Goal: Check status: Check status

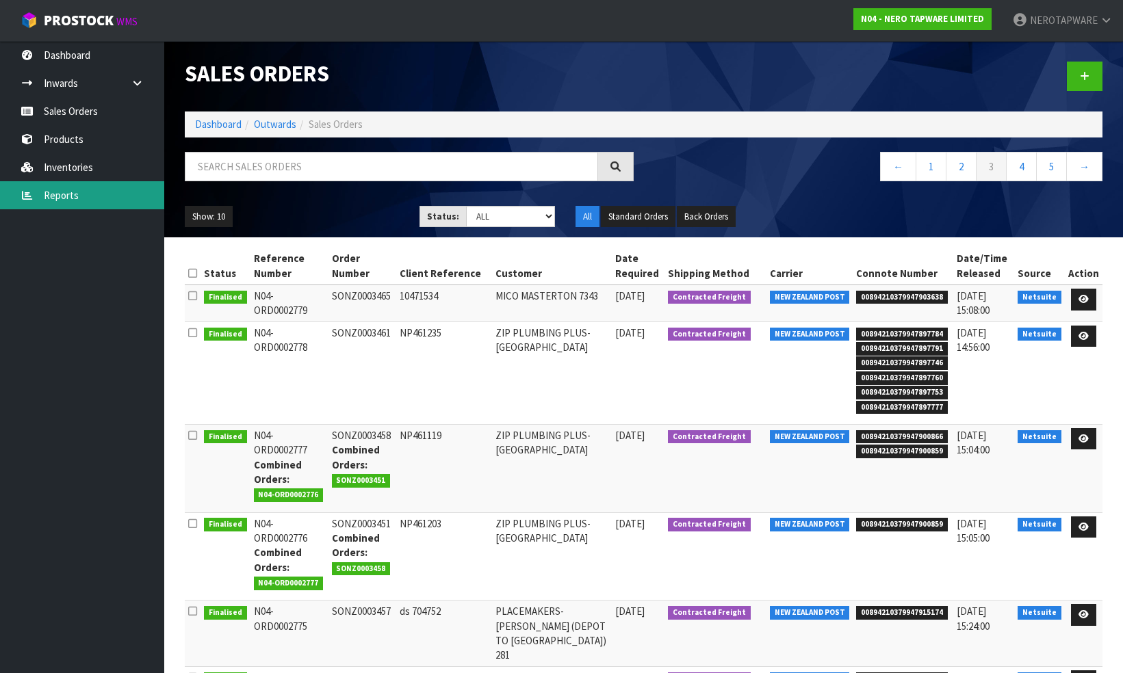
scroll to position [213, 0]
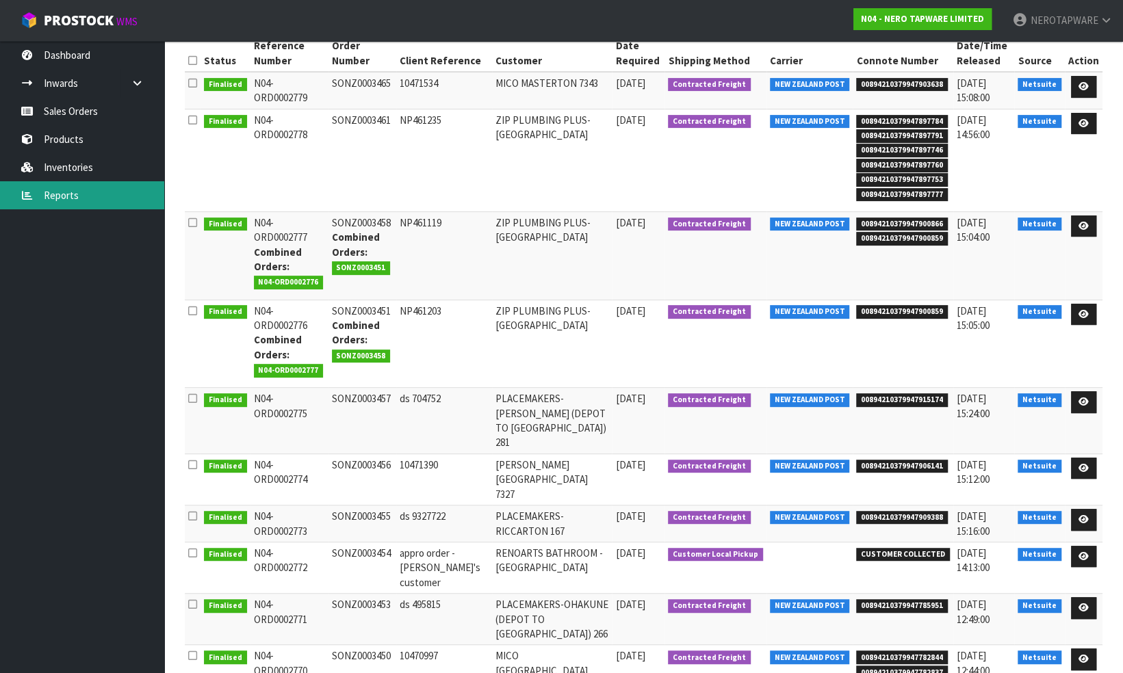
click at [66, 196] on link "Reports" at bounding box center [82, 195] width 164 height 28
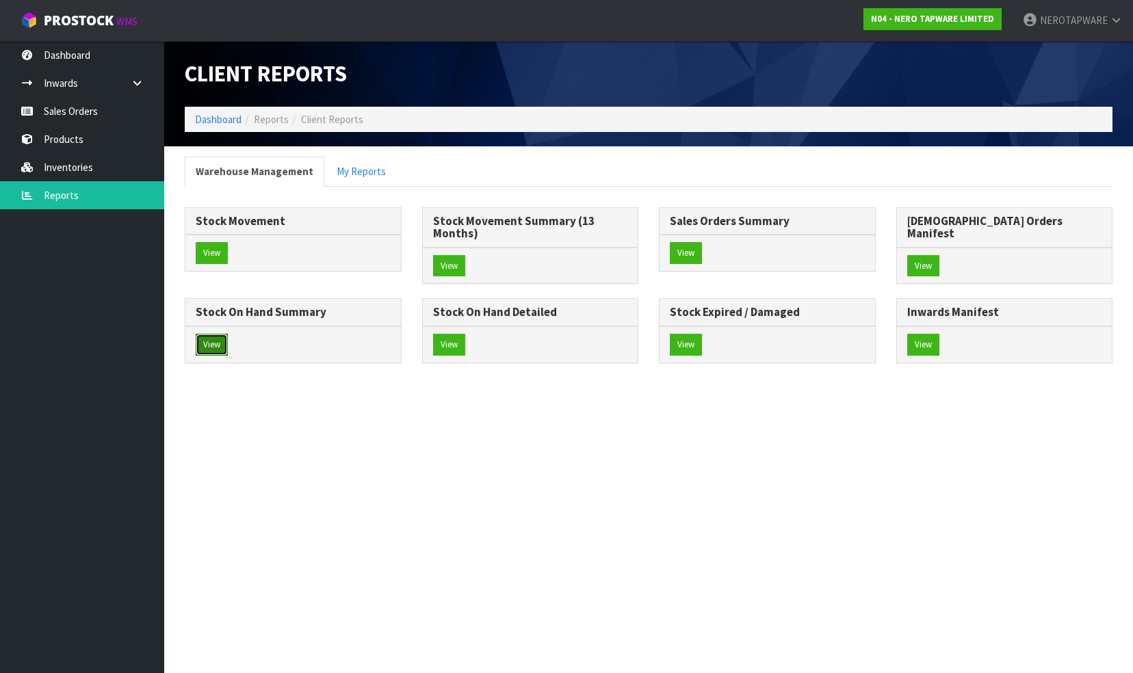
click at [228, 334] on button "View" at bounding box center [212, 345] width 32 height 22
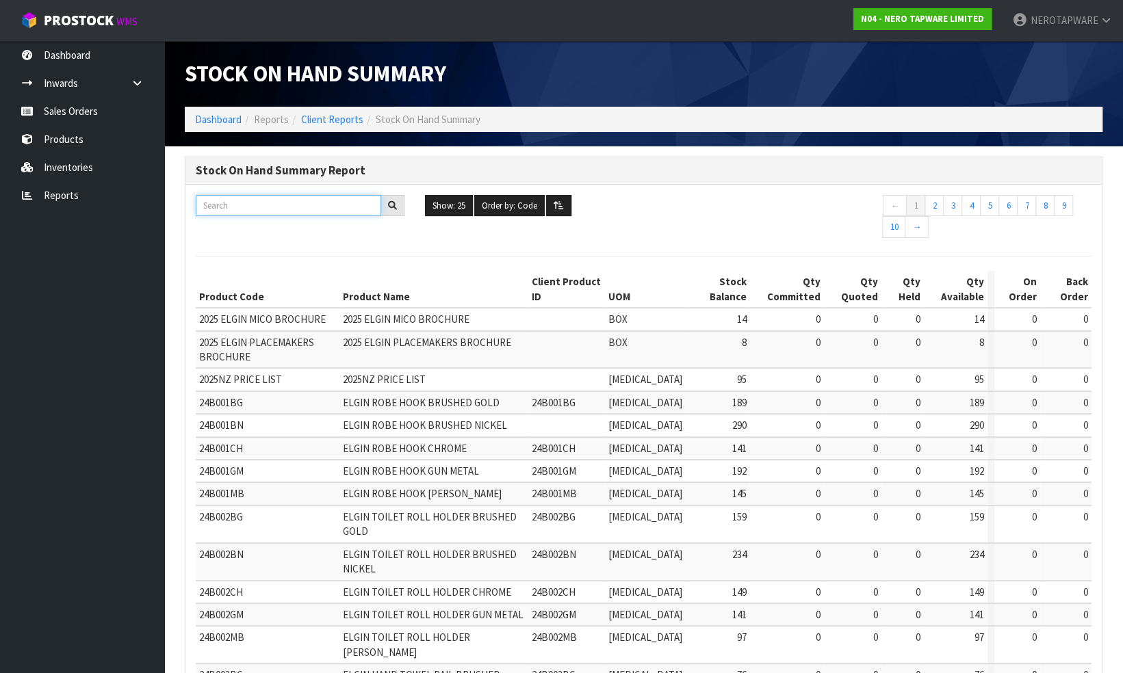
click at [229, 202] on input "text" at bounding box center [288, 205] width 185 height 21
paste input "NR201607sBG"
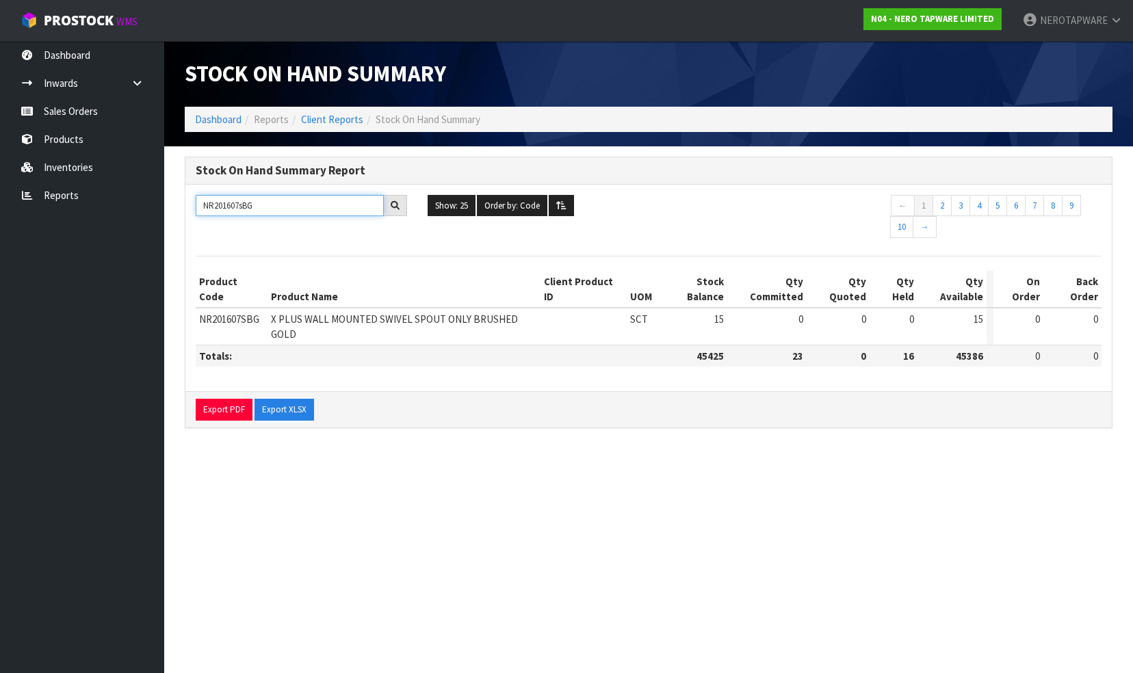
click at [261, 208] on input "NR201607sBG" at bounding box center [290, 205] width 188 height 21
paste input "51907B120BN"
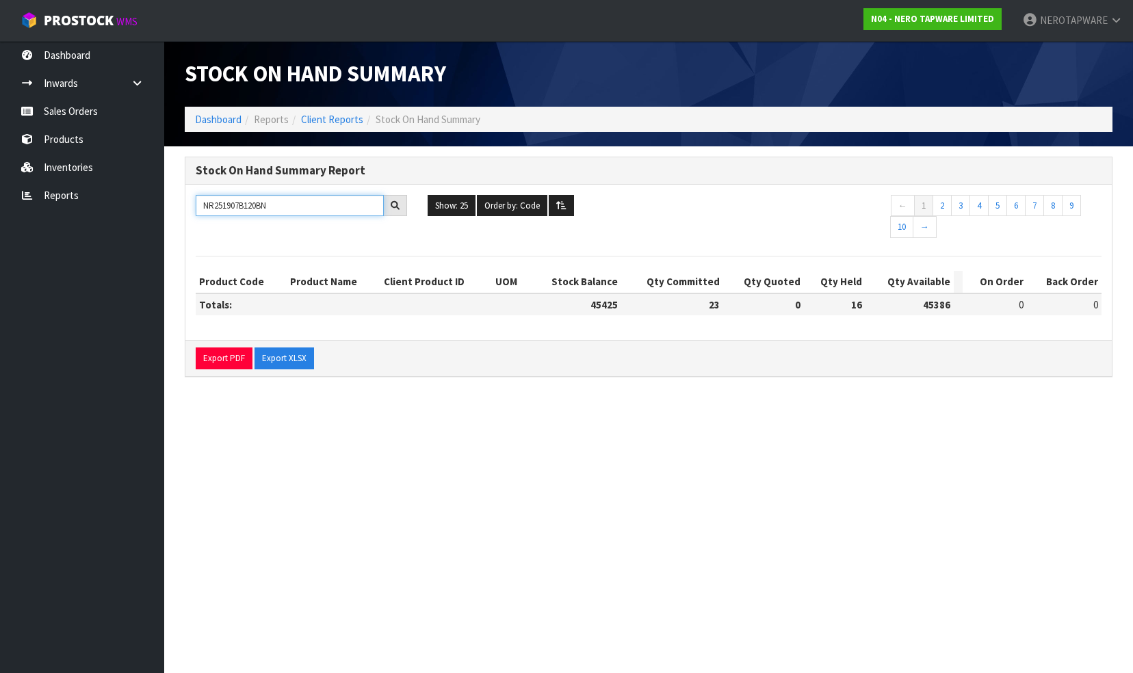
click at [277, 205] on input "NR251907B120BN" at bounding box center [290, 205] width 188 height 21
paste input "162203"
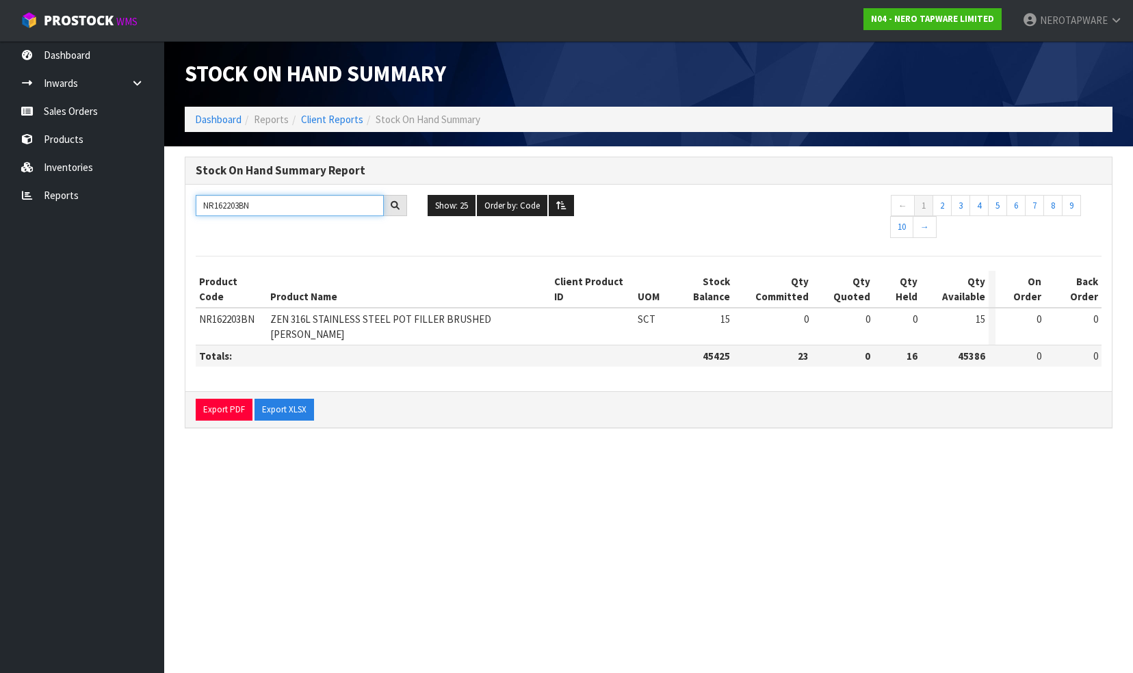
type input "NR162203BN"
